Goal: Task Accomplishment & Management: Manage account settings

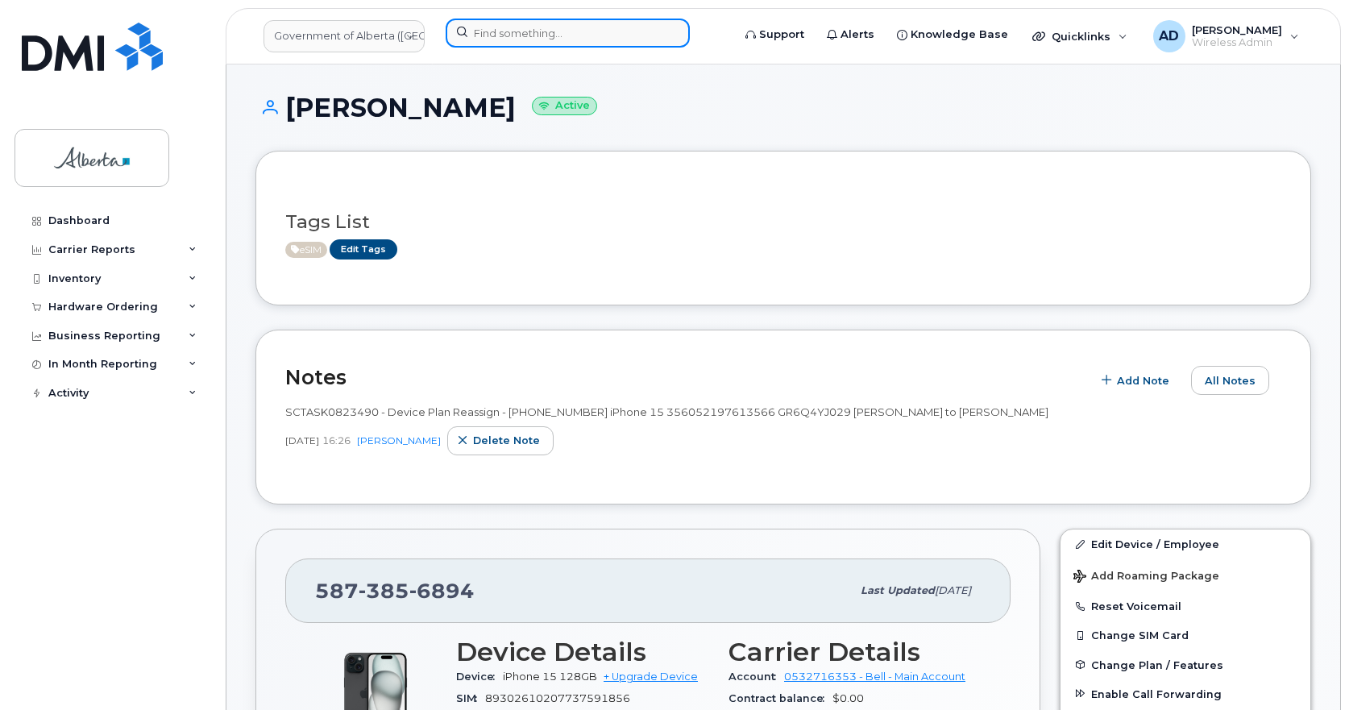
click at [540, 23] on input at bounding box center [568, 33] width 244 height 29
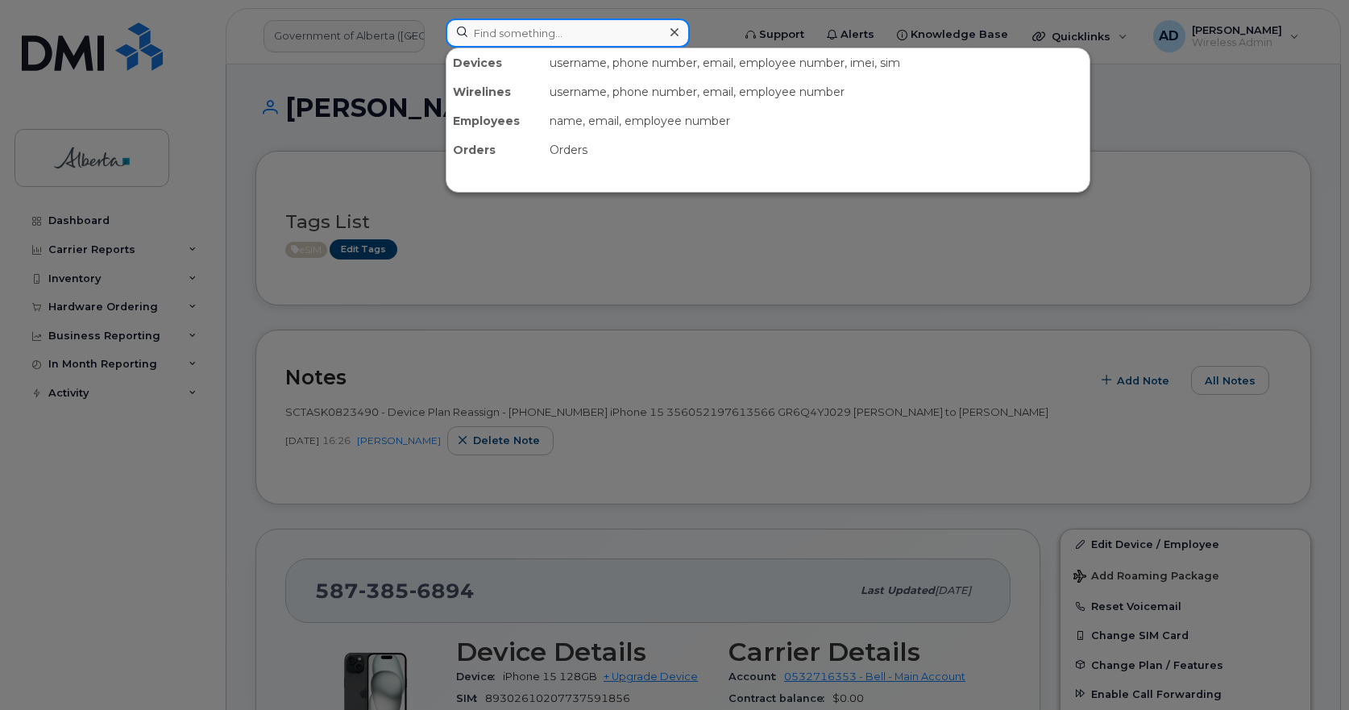
paste input "5873945784"
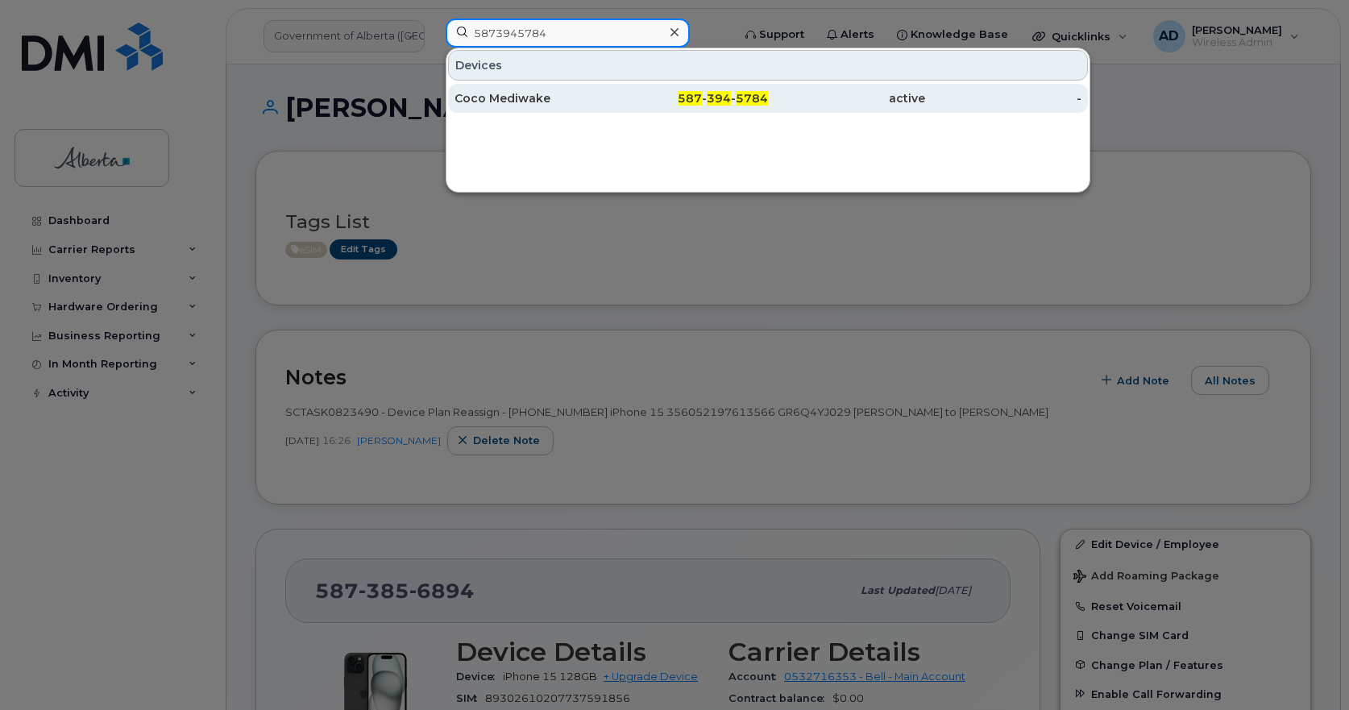
type input "5873945784"
click at [503, 97] on div "Coco Mediwake" at bounding box center [533, 98] width 157 height 16
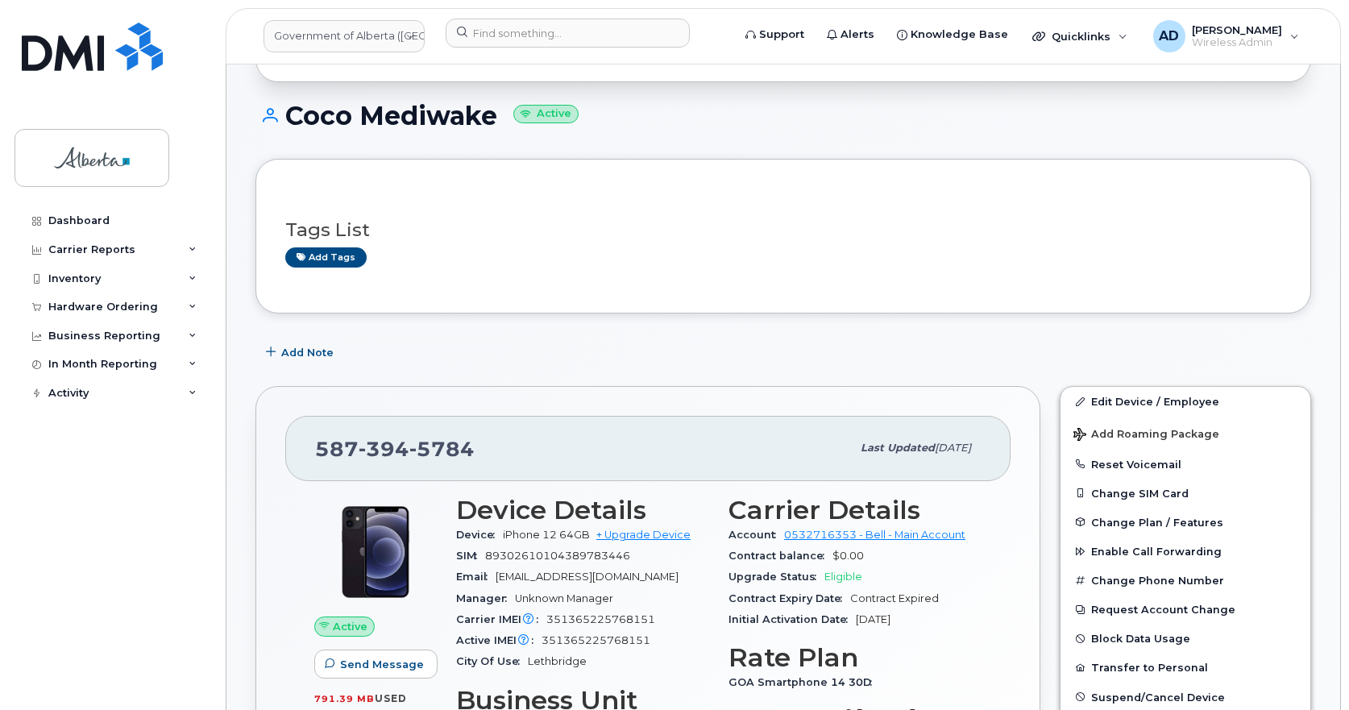
scroll to position [242, 0]
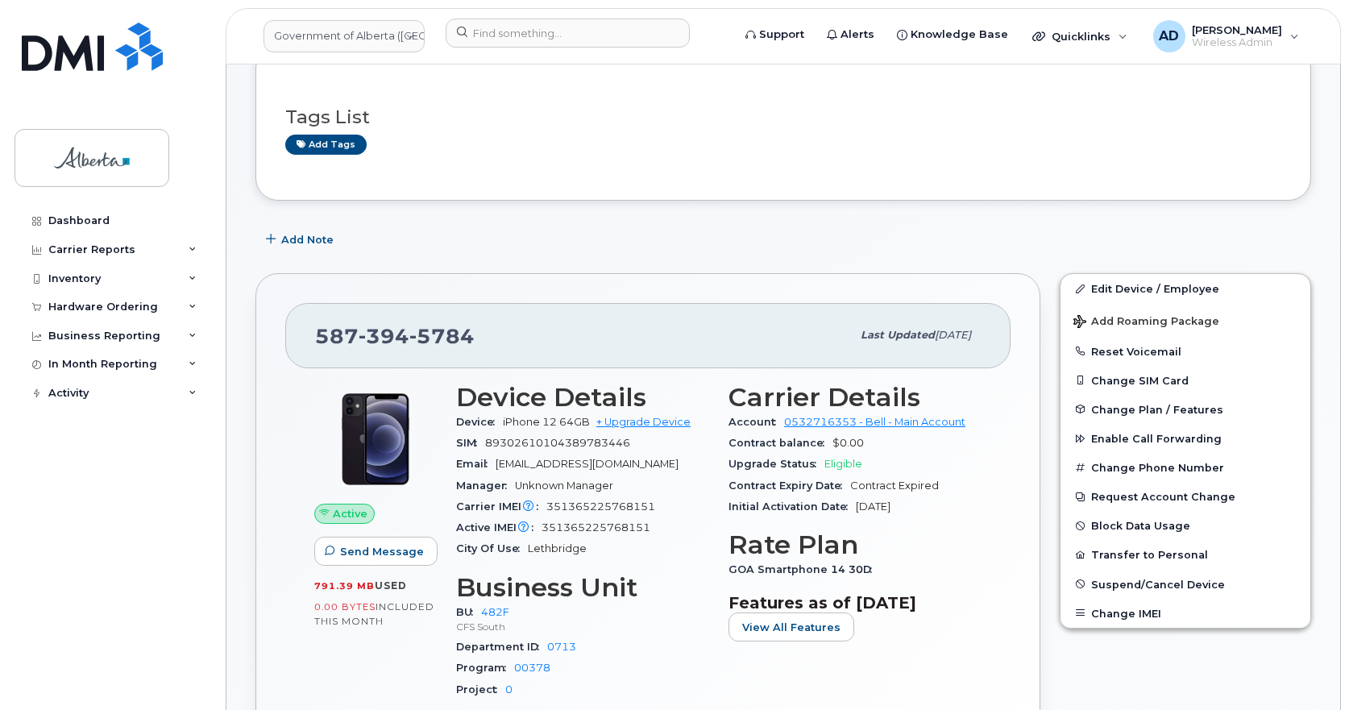
click at [559, 437] on span "89302610104389783446" at bounding box center [557, 443] width 145 height 12
copy span "89302610104389783446"
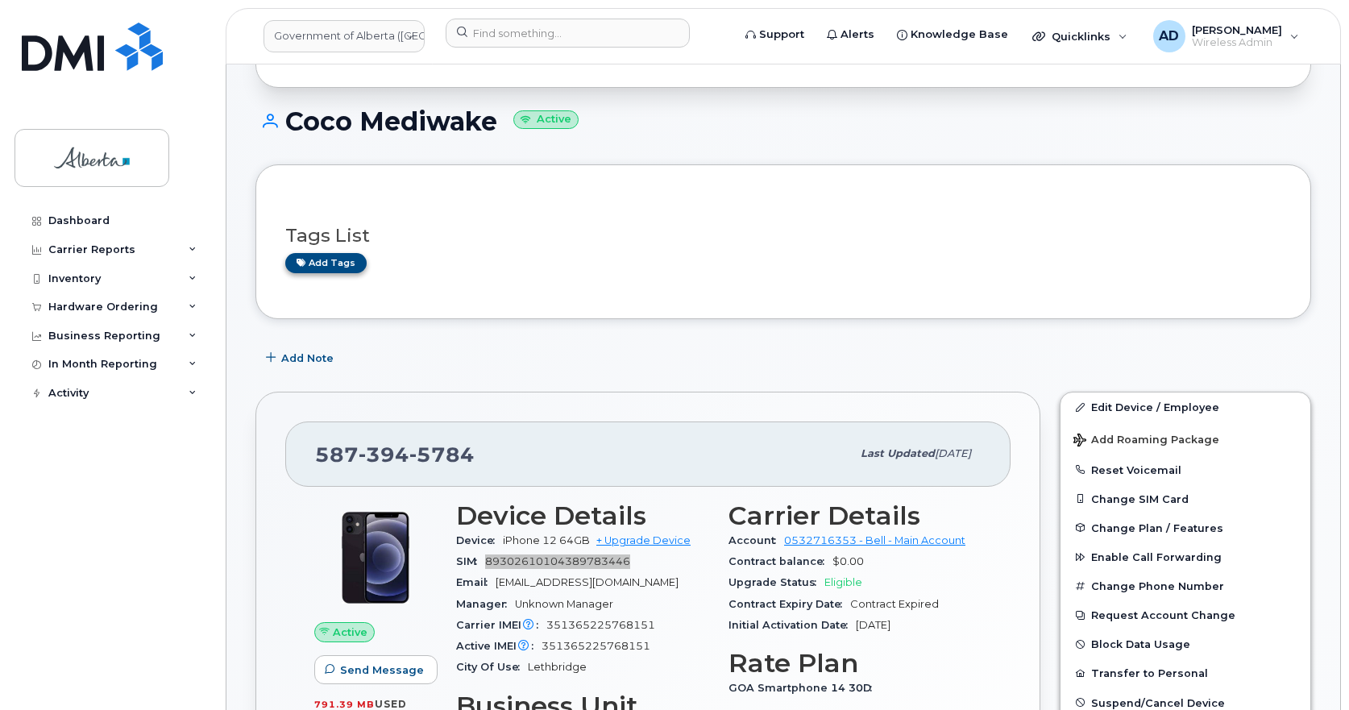
scroll to position [0, 0]
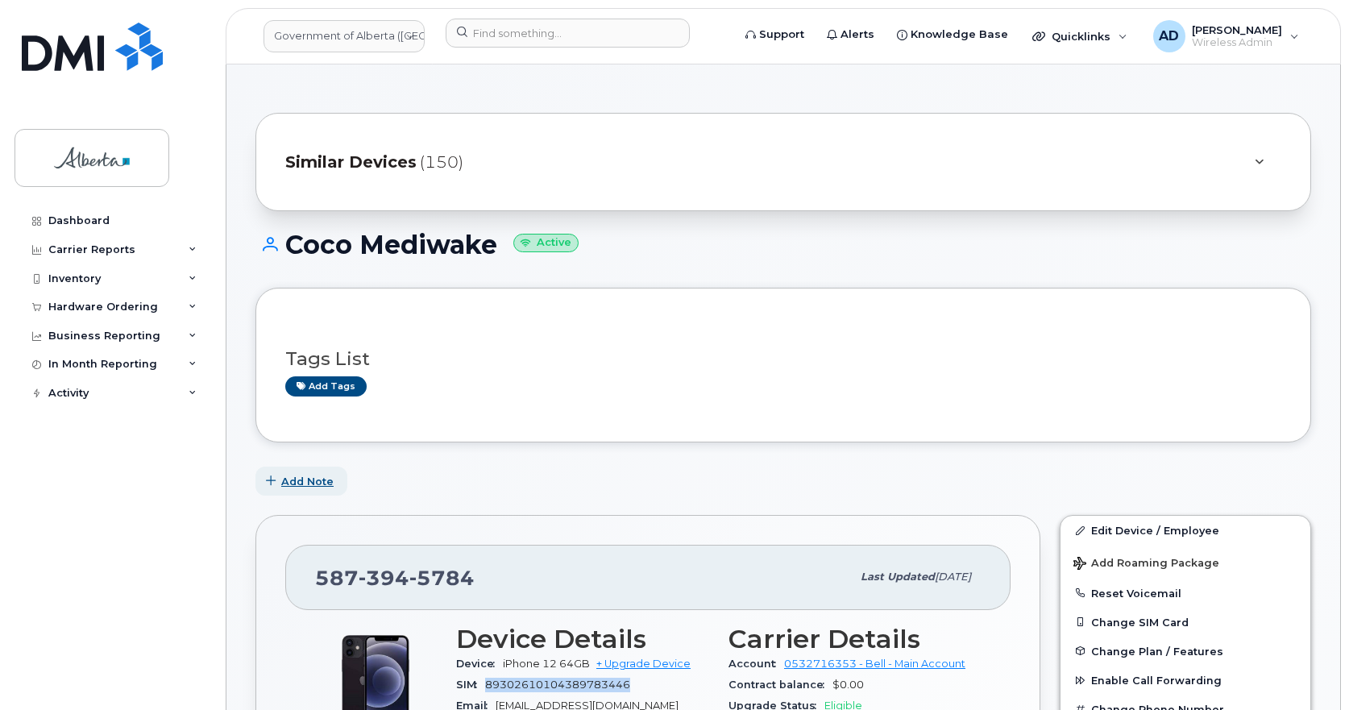
click at [299, 484] on span "Add Note" at bounding box center [307, 481] width 52 height 15
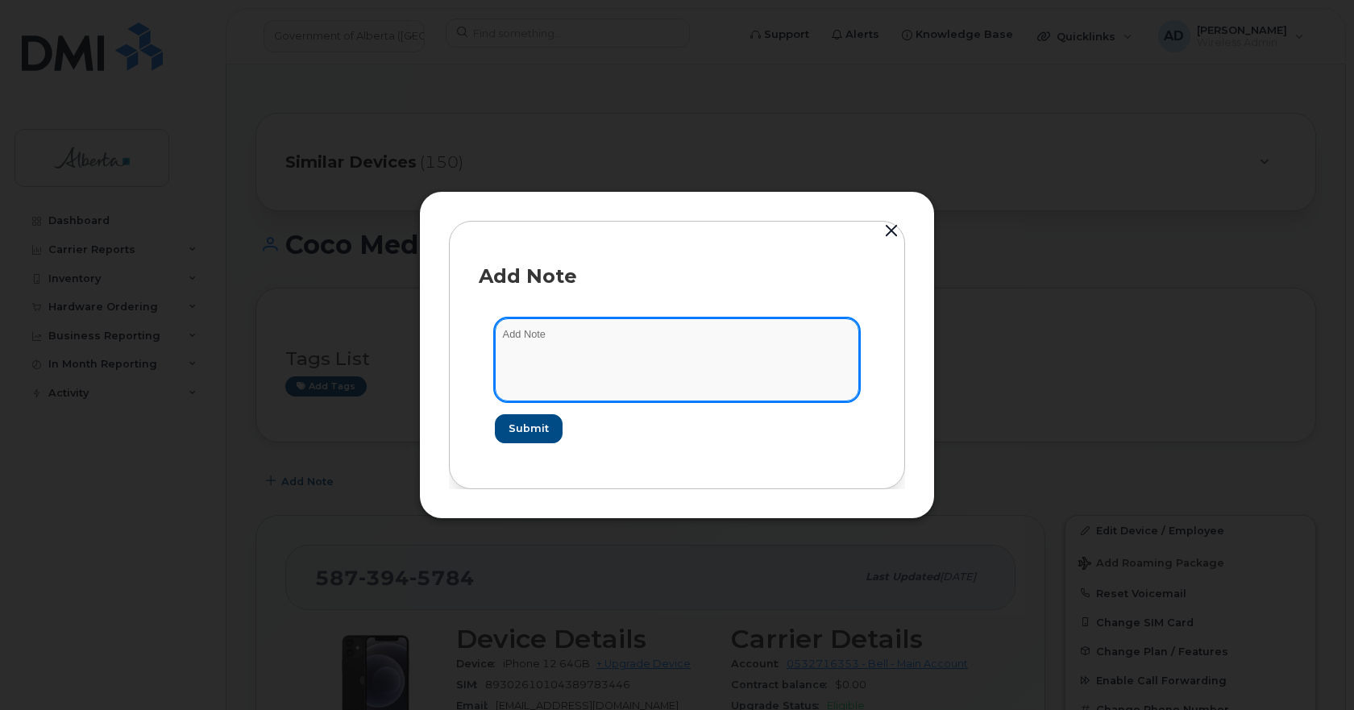
click at [636, 347] on textarea at bounding box center [677, 359] width 364 height 82
paste textarea "Device Reported as Lost INC – Added to negative file iPhone IMEI SN SIM transfe…"
click at [622, 330] on textarea "Device Reported as Lost INC – Added to negative file iPhone IMEI SN SIM transfe…" at bounding box center [677, 359] width 364 height 82
paste textarea "1141170"
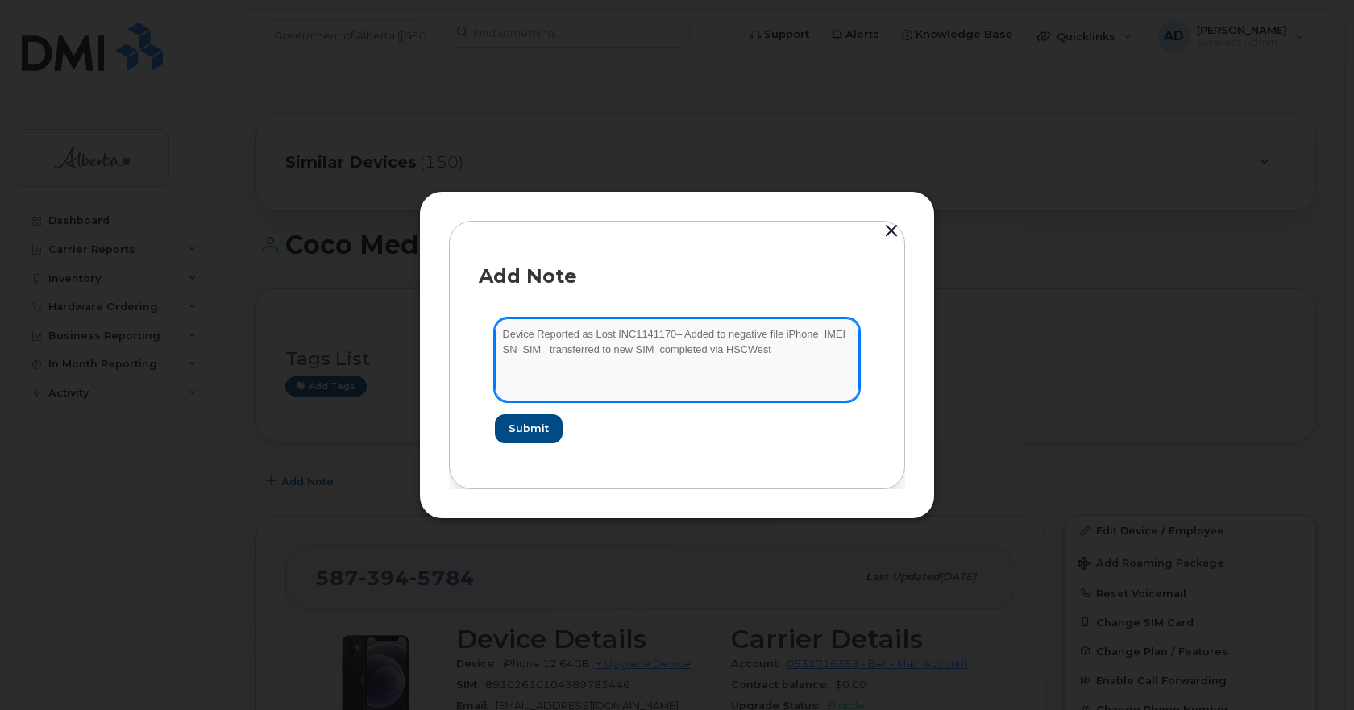
click at [820, 336] on textarea "Device Reported as Lost INC1141170– Added to negative file iPhone IMEI SN SIM t…" at bounding box center [677, 359] width 364 height 82
click at [524, 350] on textarea "Device Reported as Lost INC1141170– Added to negative file iPhone 12 IMEI SN SI…" at bounding box center [677, 359] width 364 height 82
paste textarea "351365225768151"
drag, startPoint x: 688, startPoint y: 351, endPoint x: 733, endPoint y: 345, distance: 44.8
click at [688, 351] on textarea "Device Reported as Lost INC1141170– Added to negative file iPhone 12 IMEI 35136…" at bounding box center [677, 359] width 364 height 82
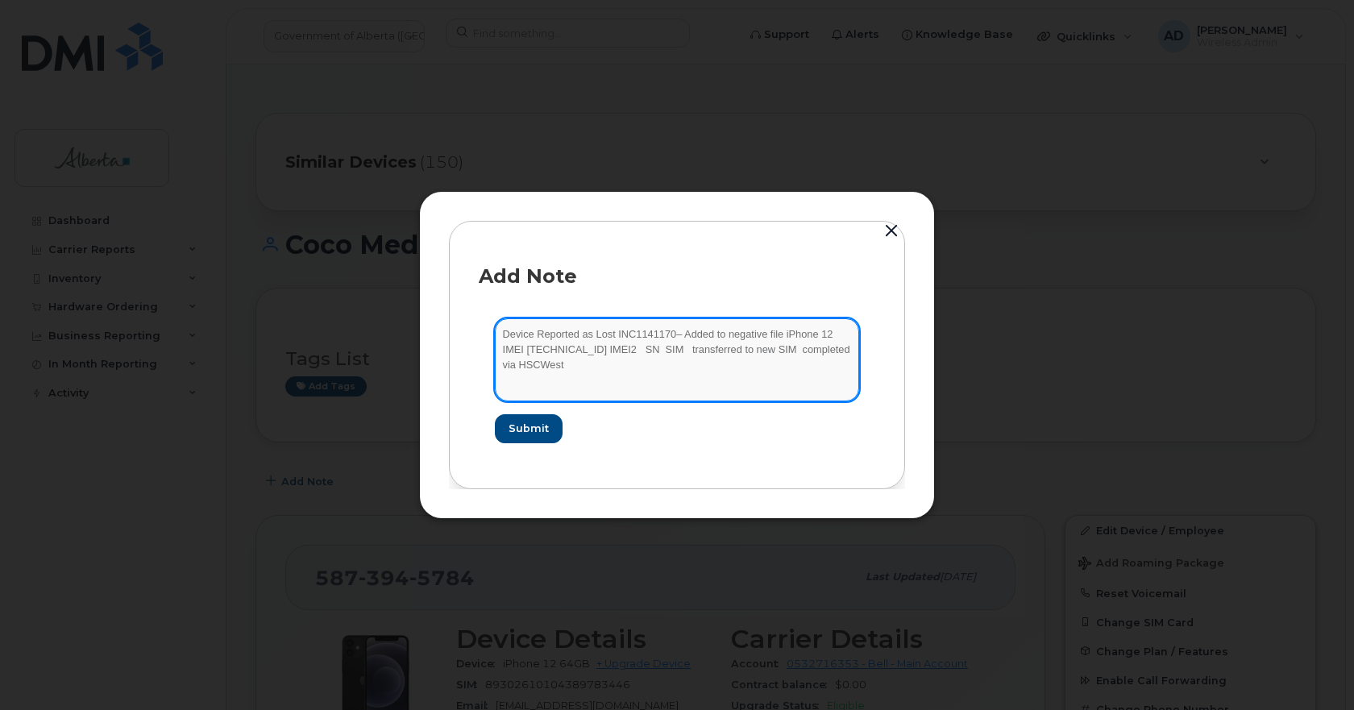
paste textarea "89302610104389783446"
drag, startPoint x: 667, startPoint y: 350, endPoint x: 709, endPoint y: 345, distance: 41.4
click at [667, 350] on textarea "Device Reported as Lost INC1141170– Added to negative file iPhone 12 IMEI 35136…" at bounding box center [677, 359] width 364 height 82
paste textarea "HT2KF32P0F00"
drag, startPoint x: 636, startPoint y: 356, endPoint x: 661, endPoint y: 348, distance: 26.3
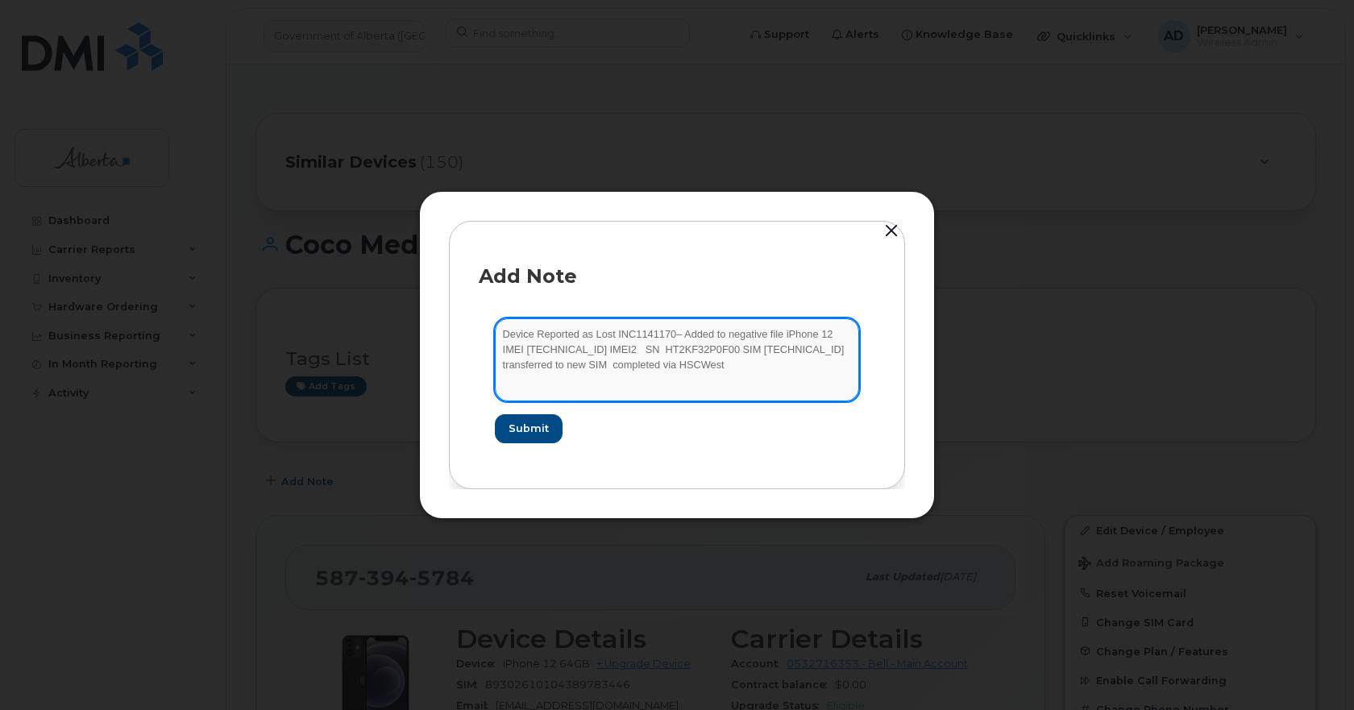
click at [636, 356] on textarea "Device Reported as Lost INC1141170– Added to negative file iPhone 12 IMEI 35136…" at bounding box center [677, 359] width 364 height 82
paste textarea "351365225928367"
drag, startPoint x: 729, startPoint y: 368, endPoint x: 780, endPoint y: 359, distance: 51.6
click at [729, 368] on textarea "Device Reported as Lost INC1141170– Added to negative file iPhone 12 IMEI 35136…" at bounding box center [677, 359] width 364 height 82
paste textarea "89302610104384308876"
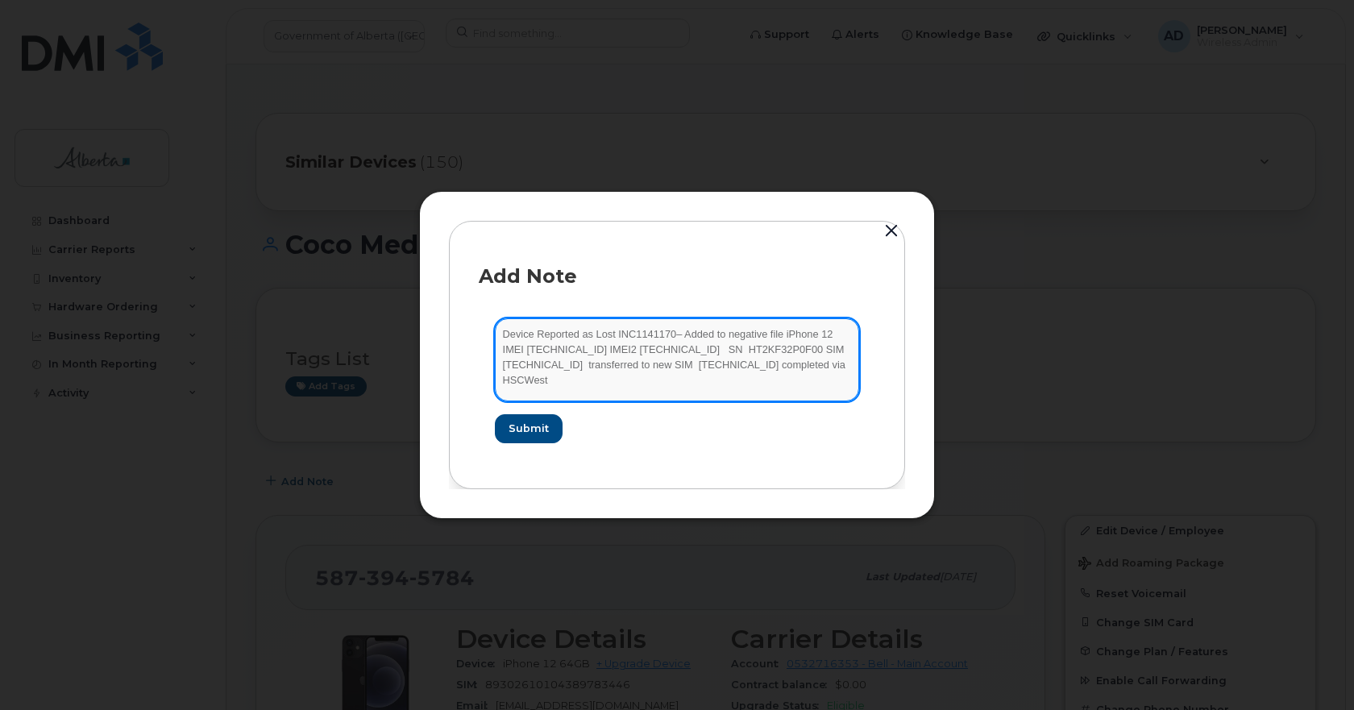
click at [628, 380] on textarea "Device Reported as Lost INC1141170– Added to negative file iPhone 12 IMEI 35136…" at bounding box center [677, 359] width 364 height 82
drag, startPoint x: 643, startPoint y: 388, endPoint x: 464, endPoint y: 310, distance: 195.3
click at [464, 310] on div "Add Note Device Reported as Lost INC1141170– Added to negative file iPhone 12 I…" at bounding box center [677, 355] width 456 height 268
type textarea "Device Reported as Lost INC1141170– Added to negative file iPhone 12 IMEI 35136…"
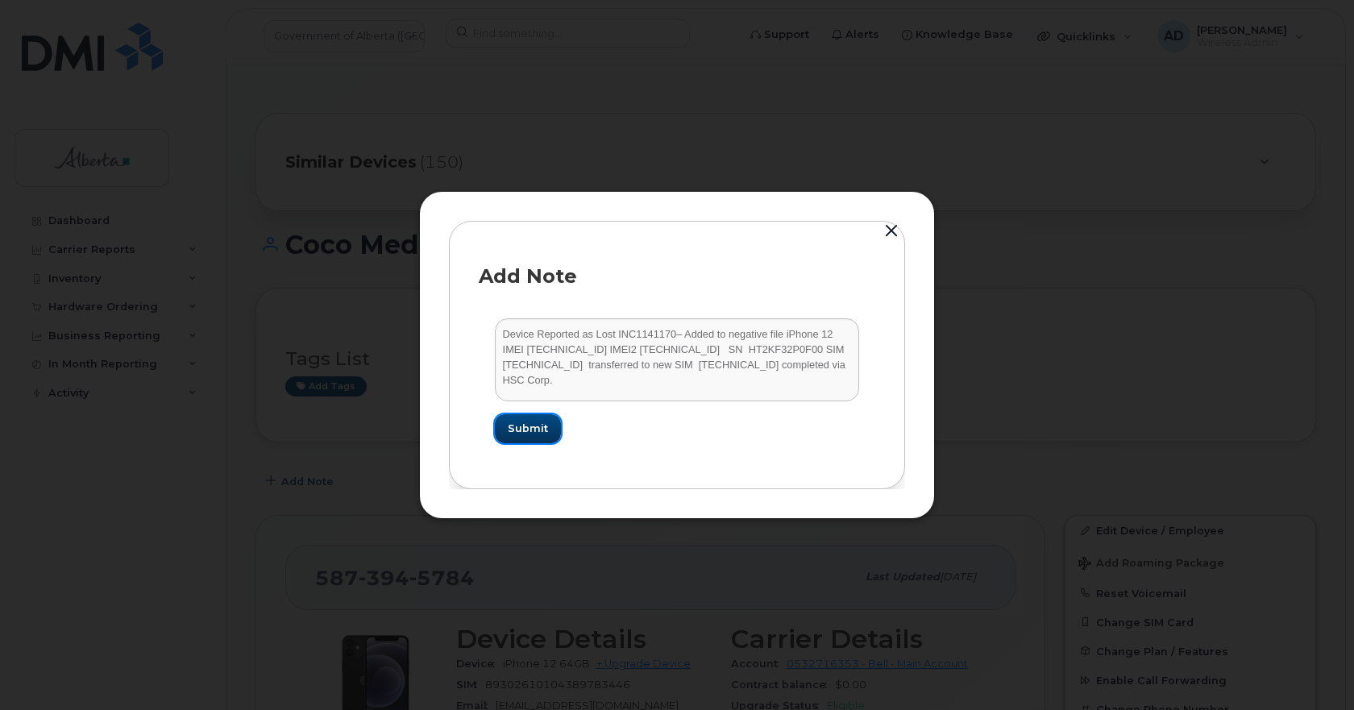
click at [542, 428] on span "Submit" at bounding box center [528, 428] width 40 height 15
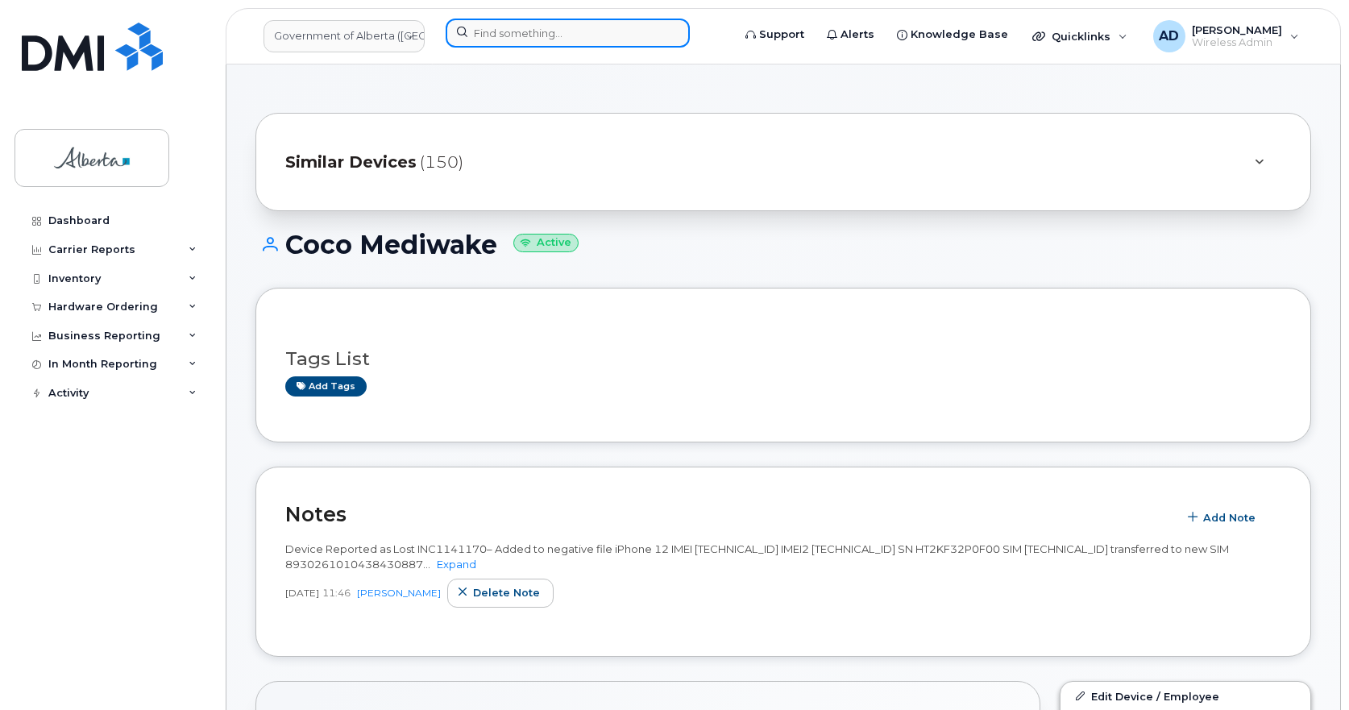
click at [505, 27] on input at bounding box center [568, 33] width 244 height 29
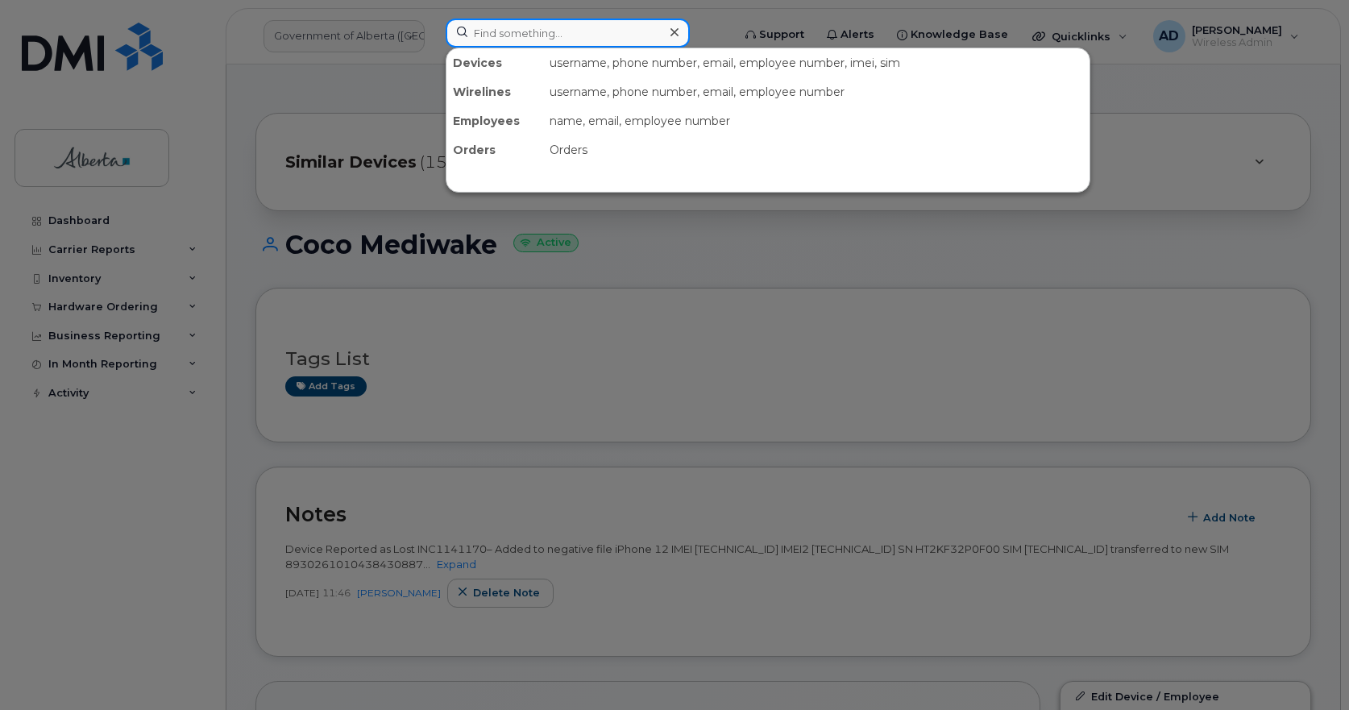
paste input "Ramnit Gill"
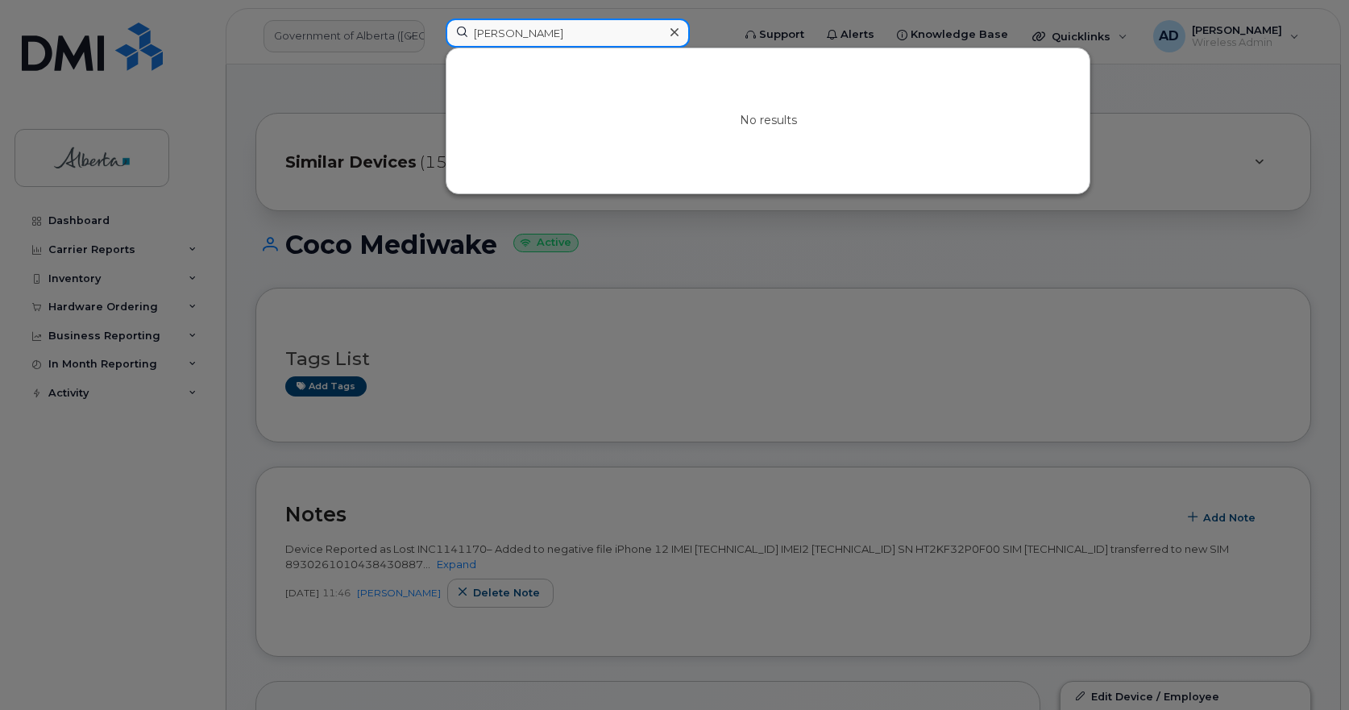
drag, startPoint x: 563, startPoint y: 35, endPoint x: -384, endPoint y: 73, distance: 947.9
paste input "5879827421"
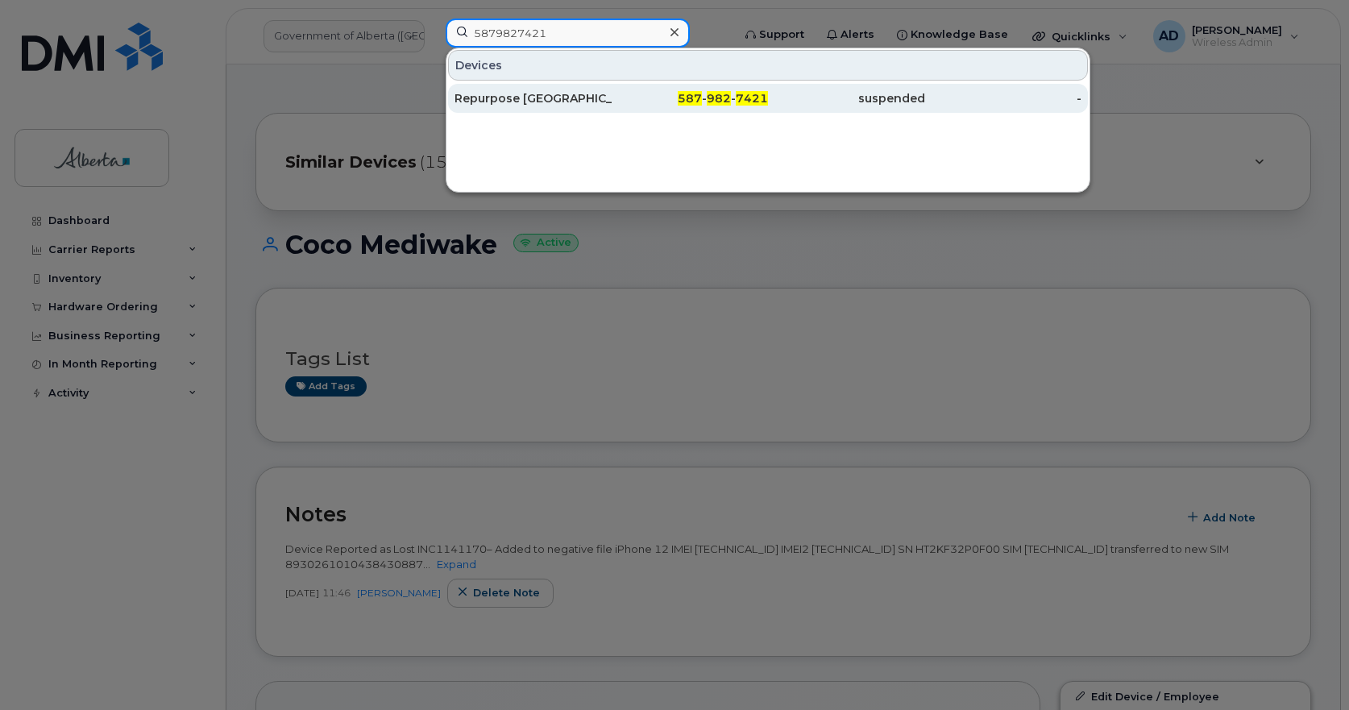
type input "5879827421"
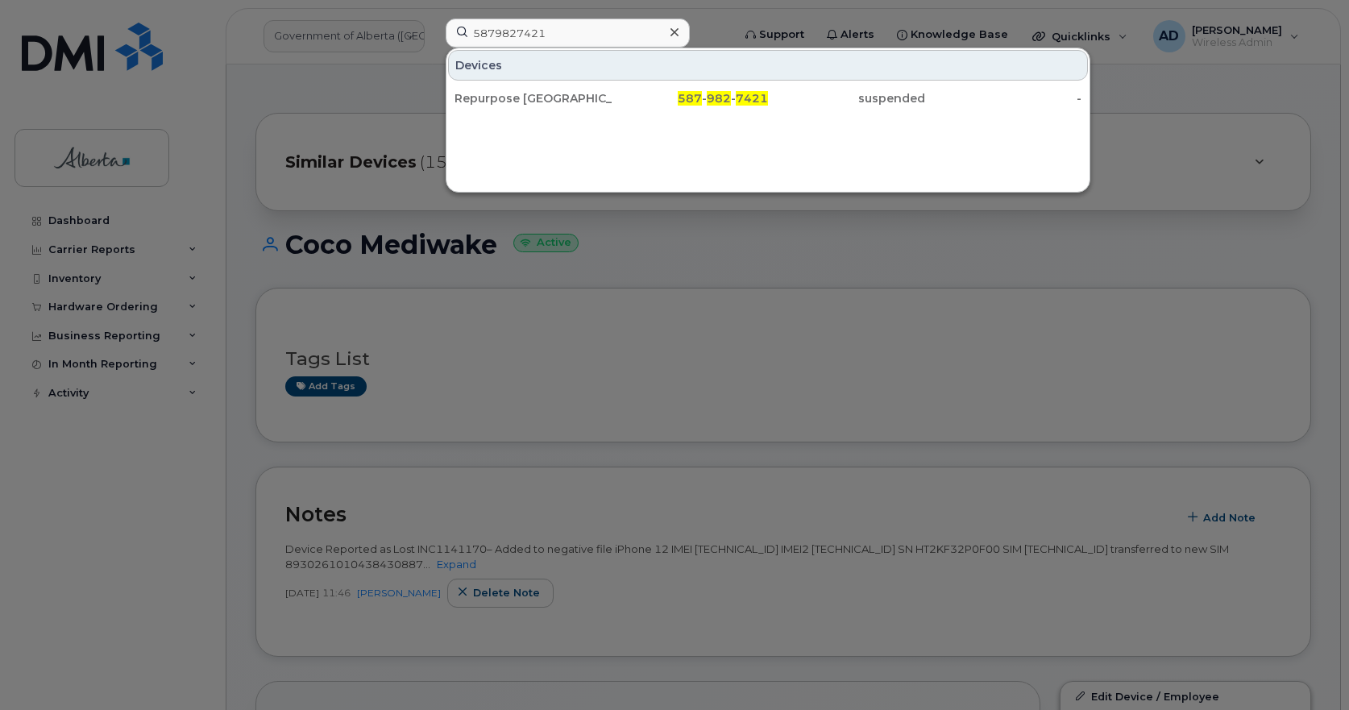
drag, startPoint x: 488, startPoint y: 98, endPoint x: 1001, endPoint y: 222, distance: 528.3
click at [488, 98] on div "Repurpose [GEOGRAPHIC_DATA]" at bounding box center [533, 98] width 157 height 16
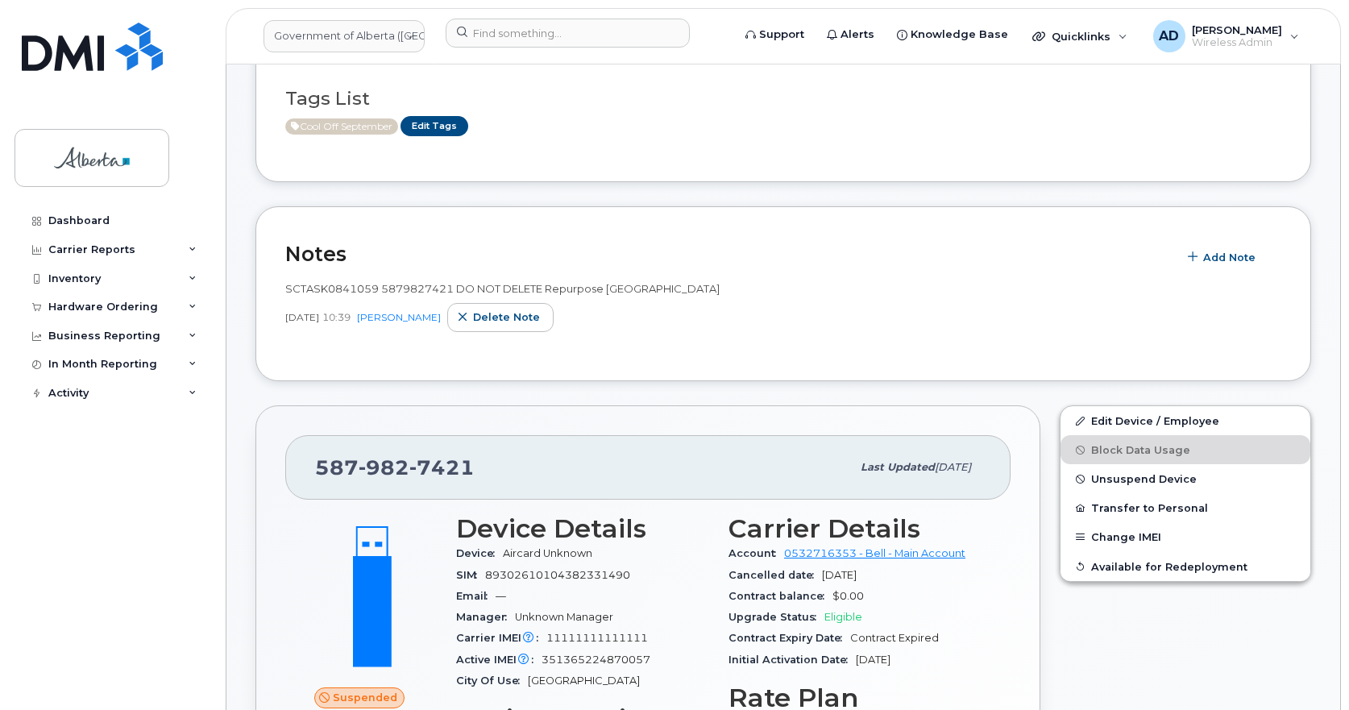
scroll to position [242, 0]
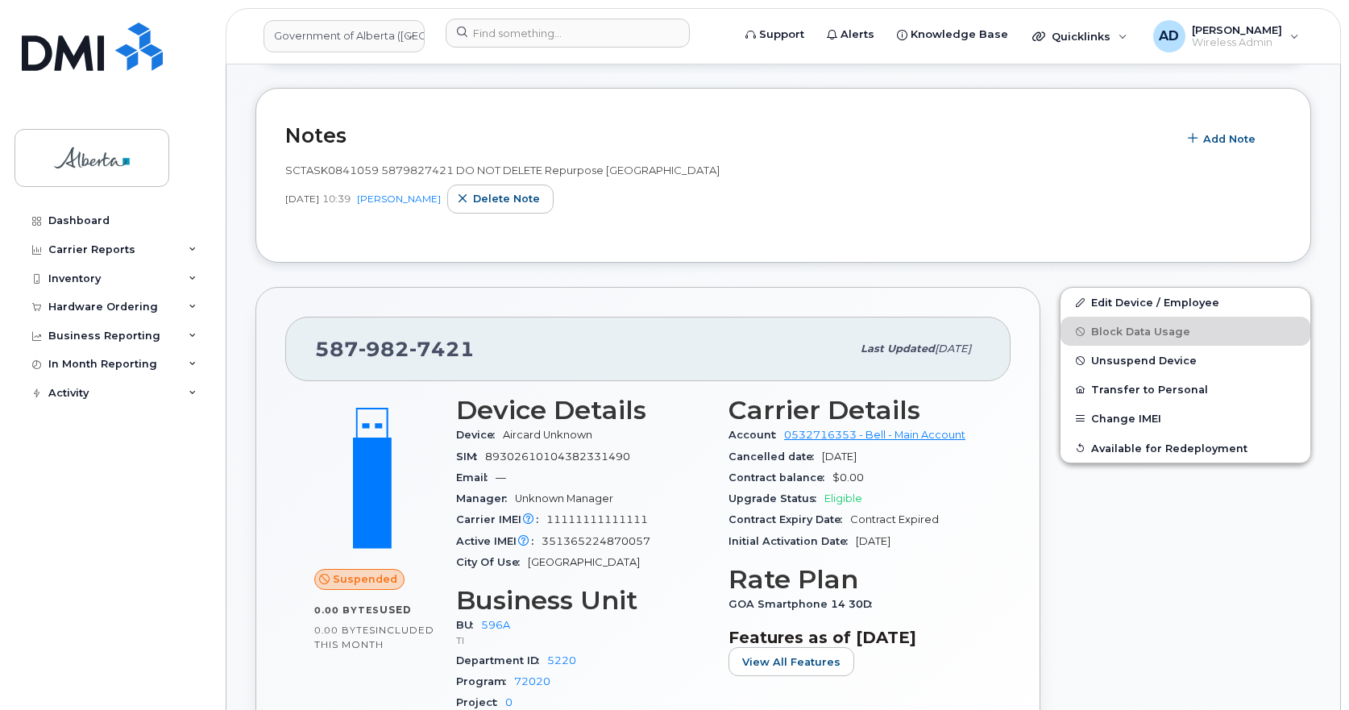
click at [389, 335] on div "[PHONE_NUMBER]" at bounding box center [583, 349] width 536 height 34
copy span "[PHONE_NUMBER]"
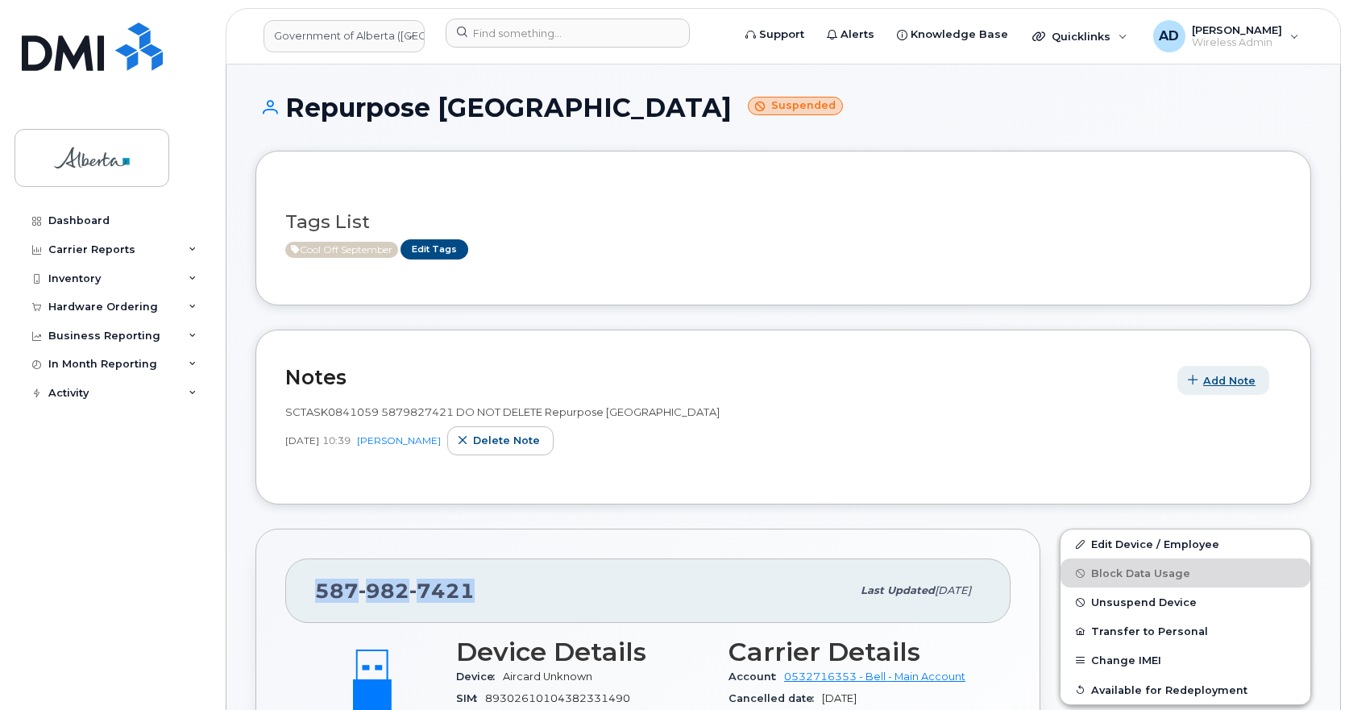
click at [1209, 374] on span "Add Note" at bounding box center [1229, 380] width 52 height 15
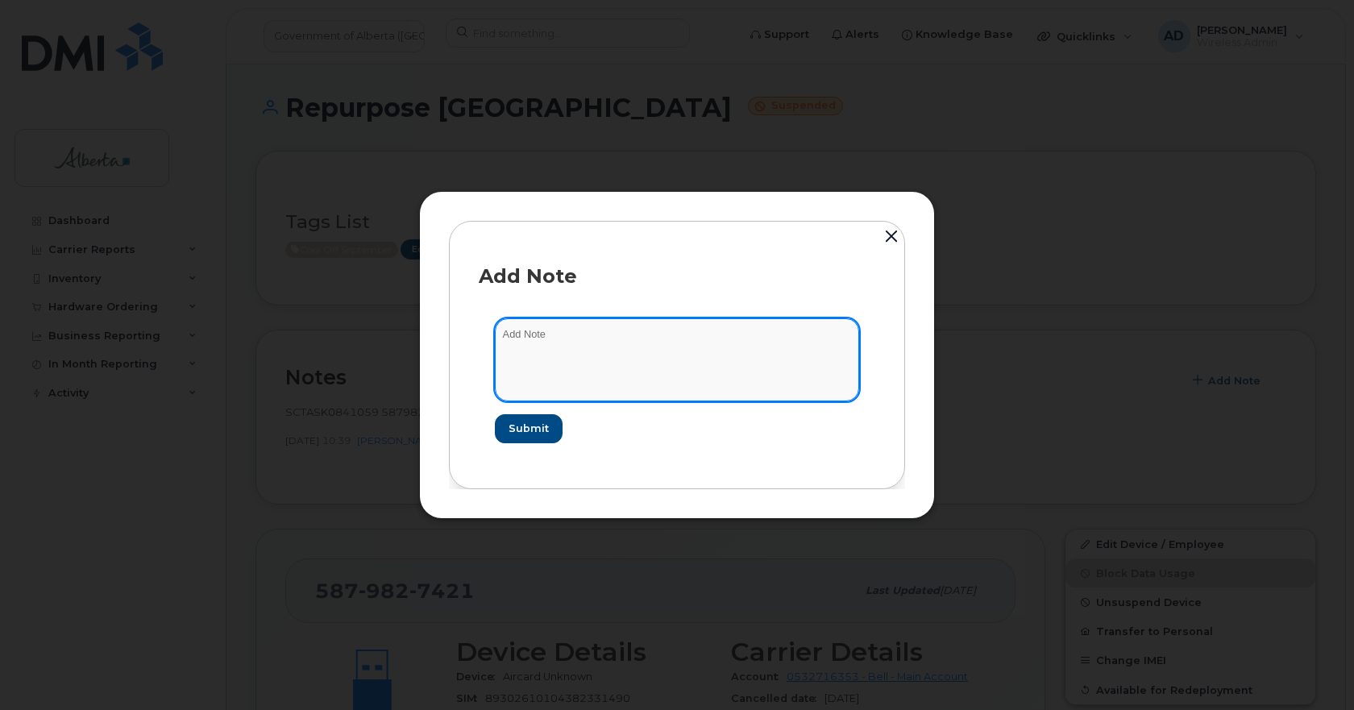
click at [592, 365] on textarea at bounding box center [677, 359] width 364 height 82
paste textarea "Device Reported as Lost INC – Added to negative file iPhone IMEI SN SIM transfe…"
click at [621, 336] on textarea "Device Reported as Lost INC – Added to negative file iPhone IMEI SN SIM transfe…" at bounding box center [677, 359] width 364 height 82
paste textarea "1141071"
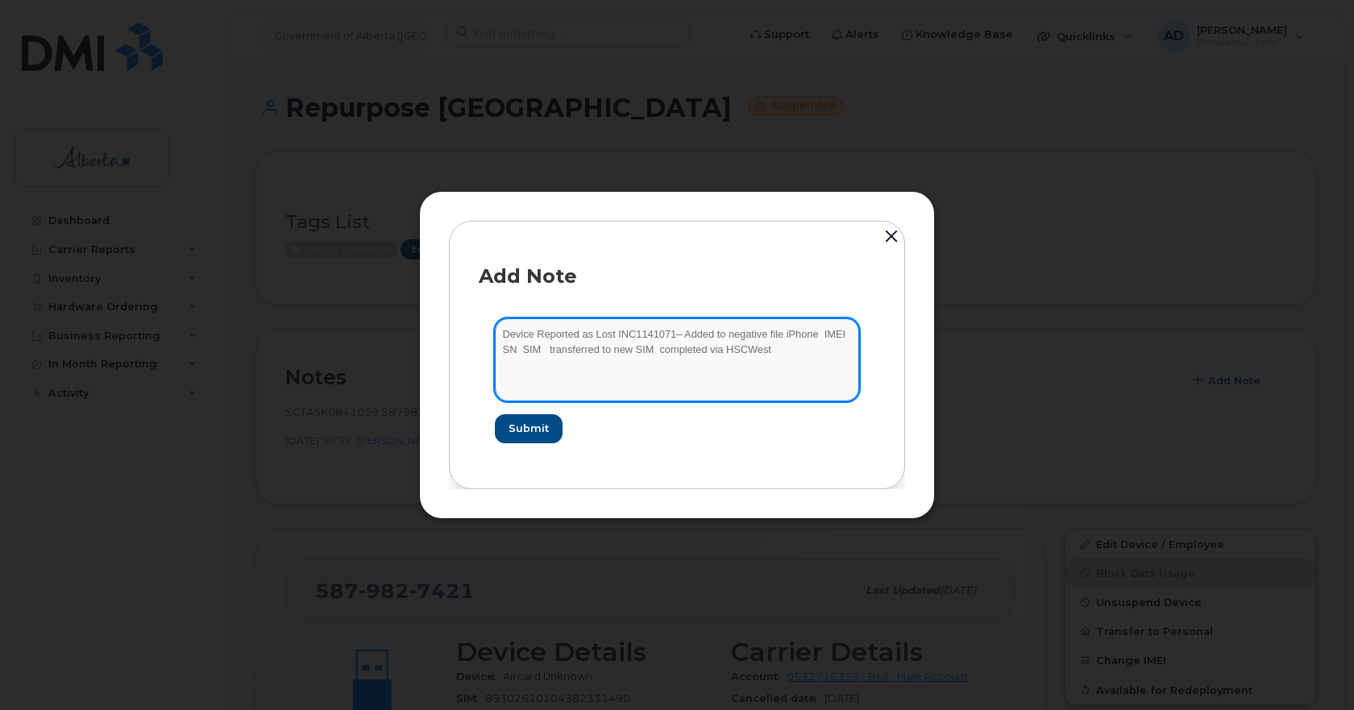
click at [803, 331] on textarea "Device Reported as Lost INC1141071– Added to negative file iPhone IMEI SN SIM t…" at bounding box center [677, 359] width 364 height 82
click at [846, 339] on textarea "Device Reported as Lost INC1141071– Added to negative file iPhone 12 IMEI SN SI…" at bounding box center [677, 359] width 364 height 82
paste textarea "351365224870057"
drag, startPoint x: 613, startPoint y: 349, endPoint x: 643, endPoint y: 353, distance: 30.1
click at [613, 349] on textarea "Device Reported as Lost INC1141071– Added to negative file iPhone 12 IMEI [TECH…" at bounding box center [677, 359] width 364 height 82
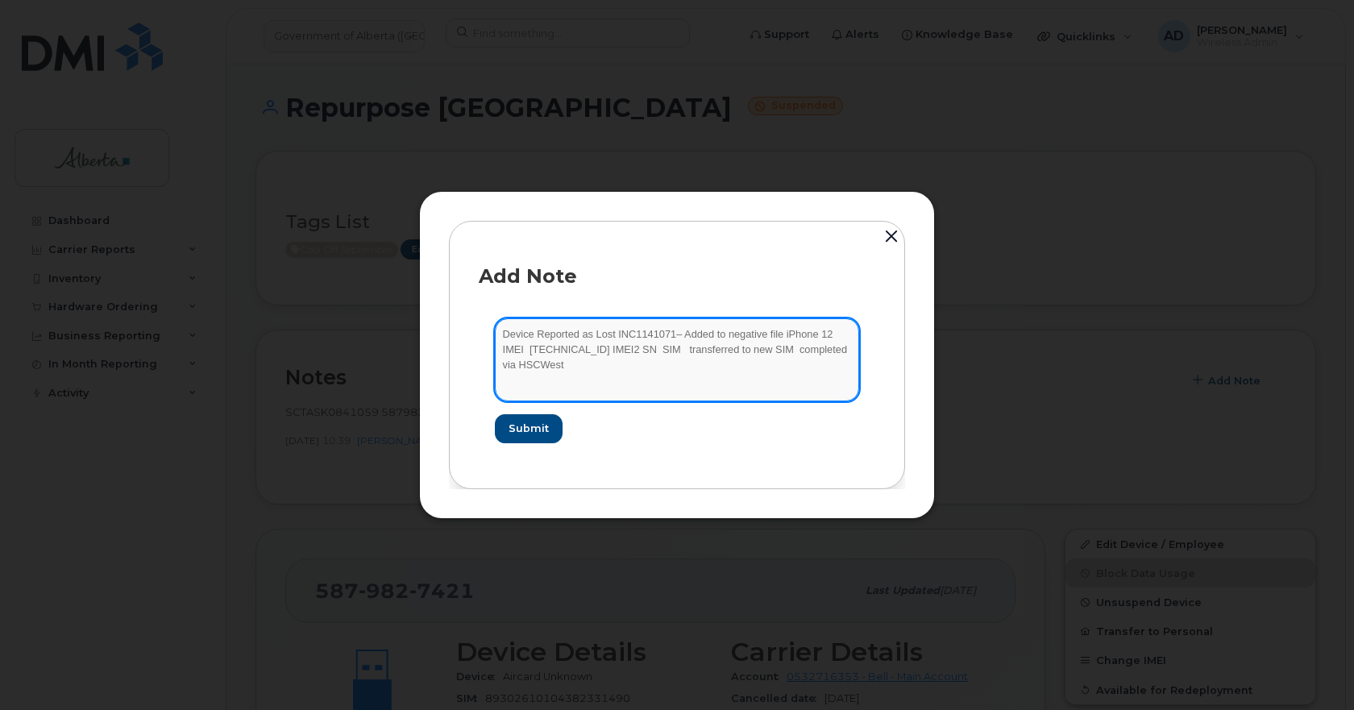
paste textarea "351365224776007"
drag, startPoint x: 713, startPoint y: 347, endPoint x: 740, endPoint y: 360, distance: 30.3
click at [713, 346] on textarea "Device Reported as Lost INC1141071– Added to negative file iPhone 12 IMEI [TECH…" at bounding box center [677, 359] width 364 height 82
paste textarea "DX3H11M30F00"
drag, startPoint x: 793, startPoint y: 352, endPoint x: 601, endPoint y: 378, distance: 194.4
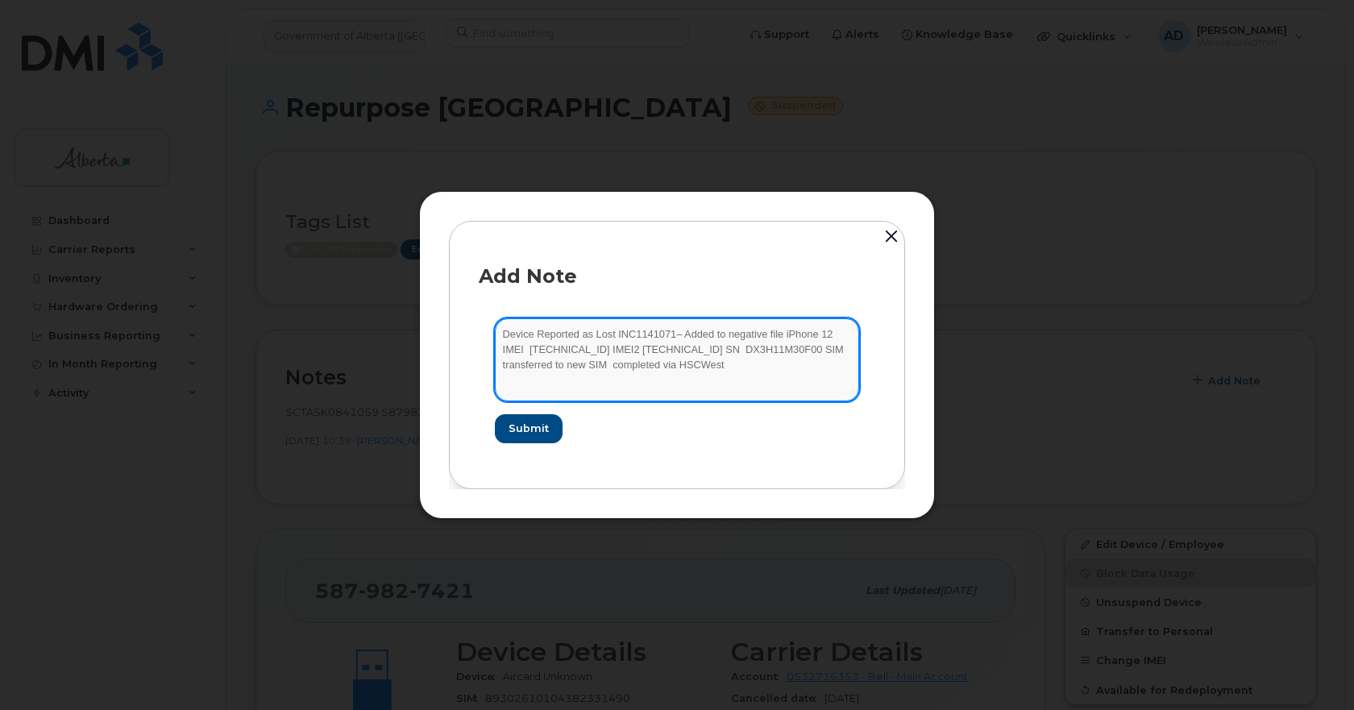
click at [601, 378] on textarea "Device Reported as Lost INC1141071– Added to negative file iPhone 12 IMEI [TECH…" at bounding box center [677, 359] width 364 height 82
click at [576, 367] on textarea "Device Reported as Lost INC1141071– Added to negative file iPhone 12 IMEI [TECH…" at bounding box center [677, 359] width 364 height 82
drag, startPoint x: 575, startPoint y: 368, endPoint x: 478, endPoint y: 308, distance: 114.1
click at [478, 308] on div "Add Note Device Reported as Lost INC1141071– Added to negative file iPhone 12 I…" at bounding box center [677, 355] width 456 height 268
type textarea "Device Reported as Lost INC1141071– Added to negative file iPhone 12 IMEI [TECH…"
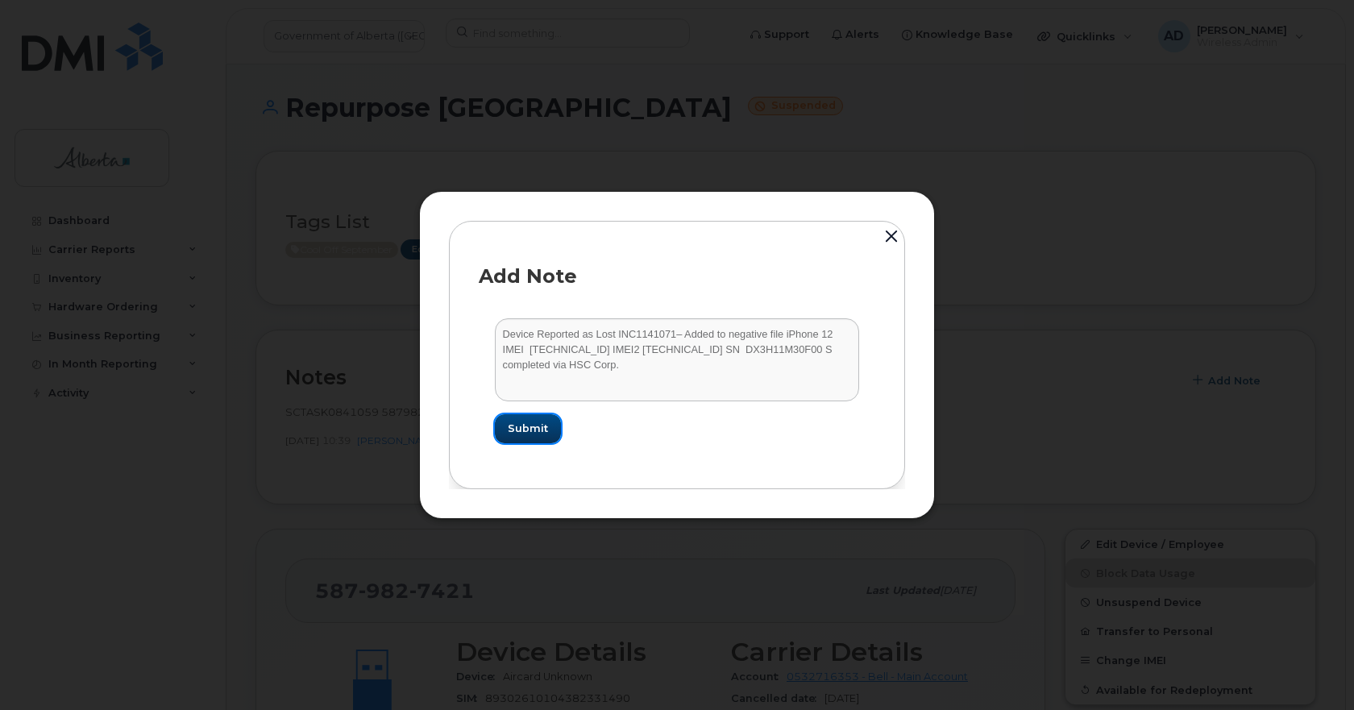
click at [532, 426] on span "Submit" at bounding box center [528, 428] width 40 height 15
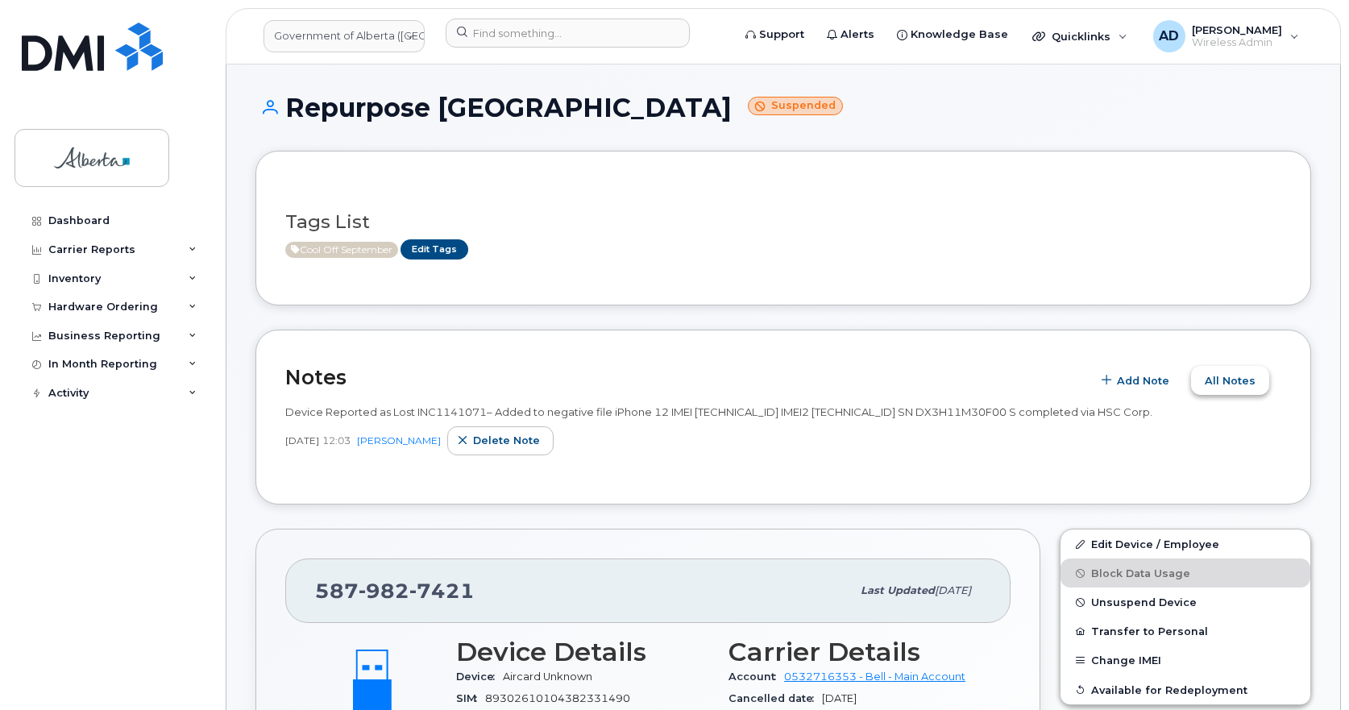
click at [1258, 379] on button "All Notes" at bounding box center [1230, 380] width 78 height 29
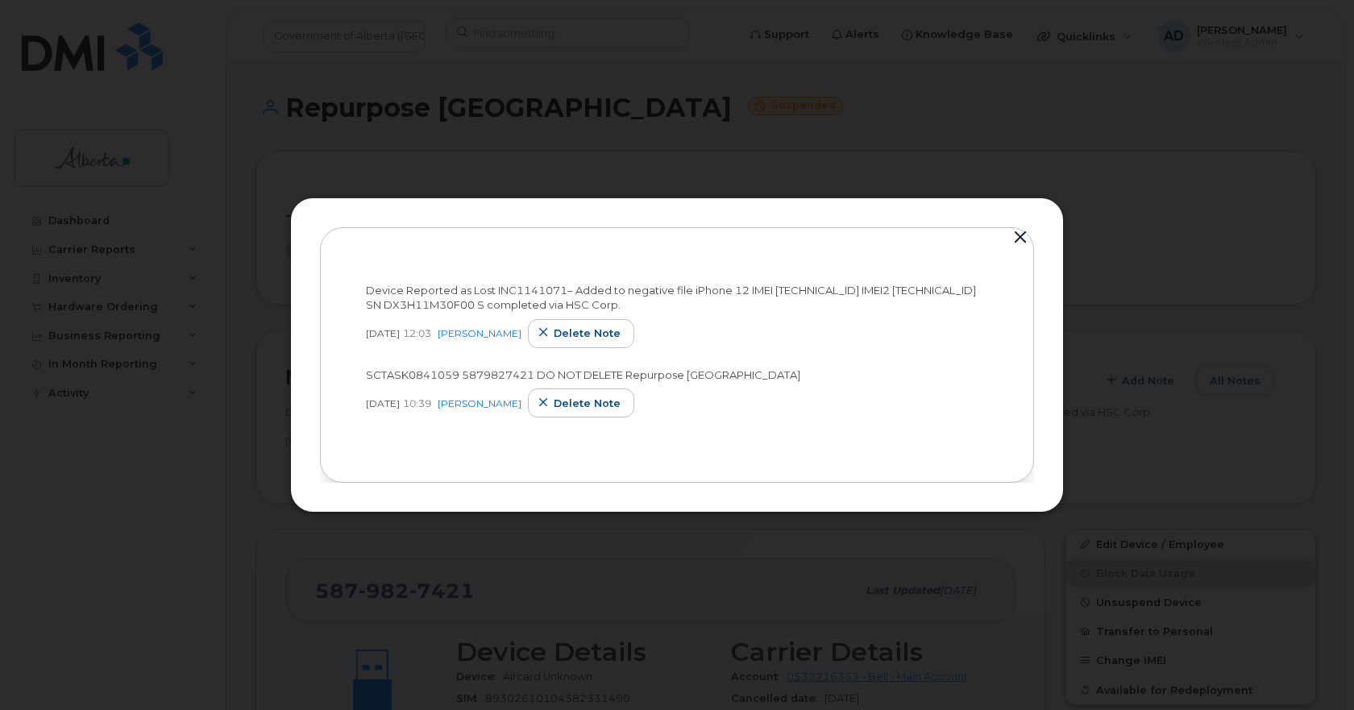
click at [426, 368] on span "SCTASK0841059 5879827421 DO NOT DELETE Repurpose [GEOGRAPHIC_DATA]" at bounding box center [583, 374] width 434 height 13
copy span "SCTASK0841059"
click at [1021, 241] on button "button" at bounding box center [1020, 238] width 24 height 23
